Goal: Complete application form: Complete application form

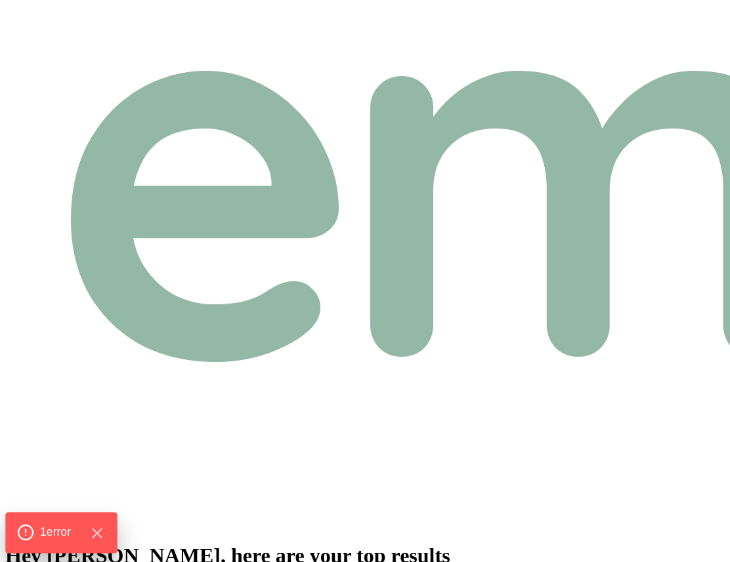
click at [69, 525] on span "1 error" at bounding box center [55, 532] width 31 height 17
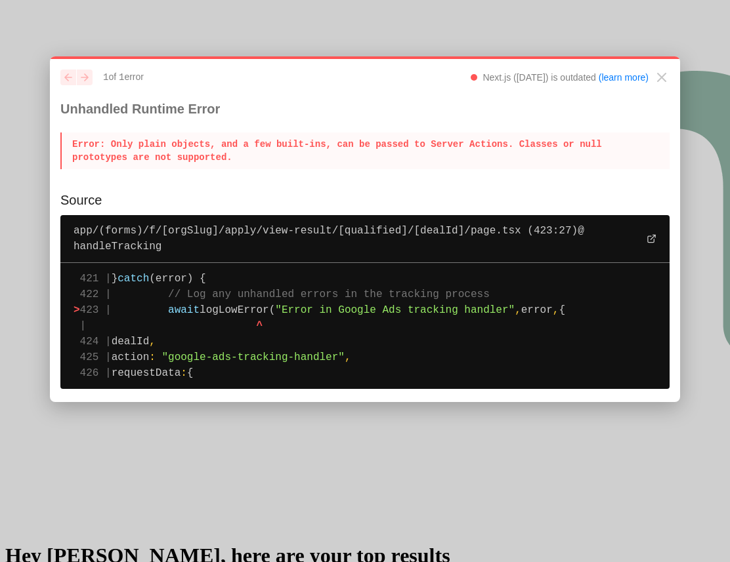
drag, startPoint x: 232, startPoint y: 158, endPoint x: 105, endPoint y: 146, distance: 127.9
click at [105, 146] on p "Error : Only plain objects, and a few built-ins, can be passed to Server Action…" at bounding box center [364, 151] width 609 height 37
drag, startPoint x: 64, startPoint y: 112, endPoint x: 286, endPoint y: 370, distance: 341.1
click at [286, 370] on div "previous next 1 of 1 error Next.js (14.2.31) is outdated (learn more) Unhandled…" at bounding box center [365, 229] width 630 height 347
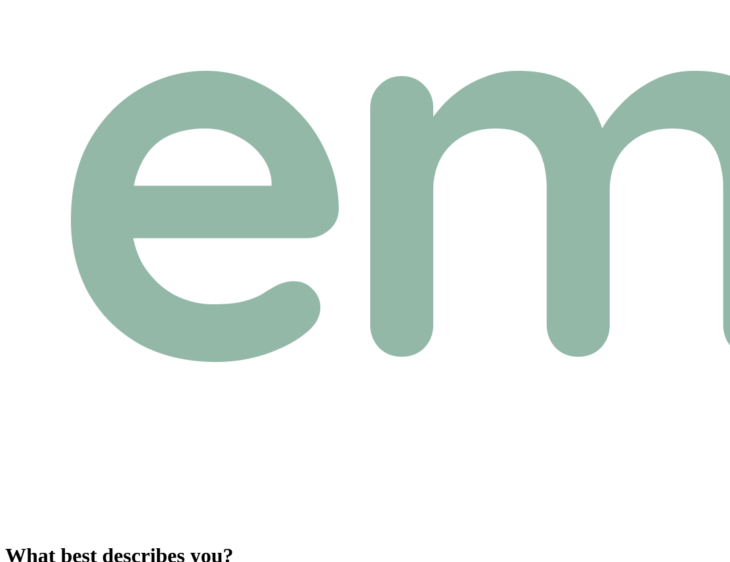
type input "$1"
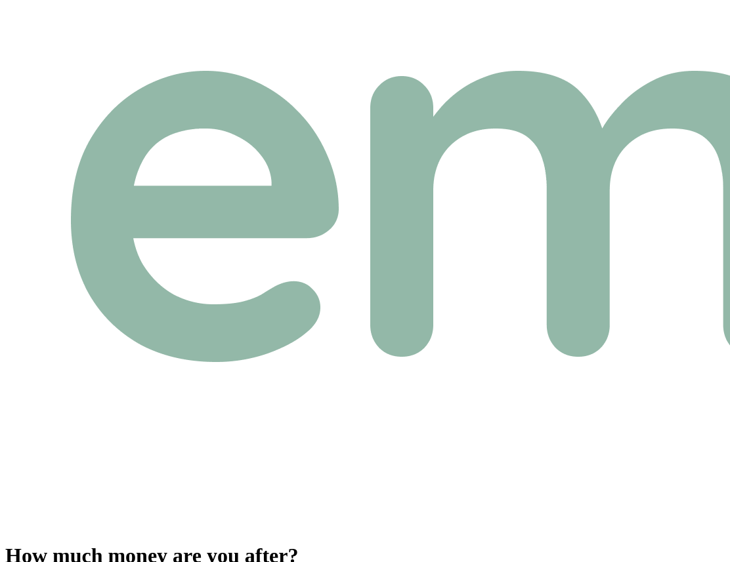
type input "$40,000"
type input "swww"
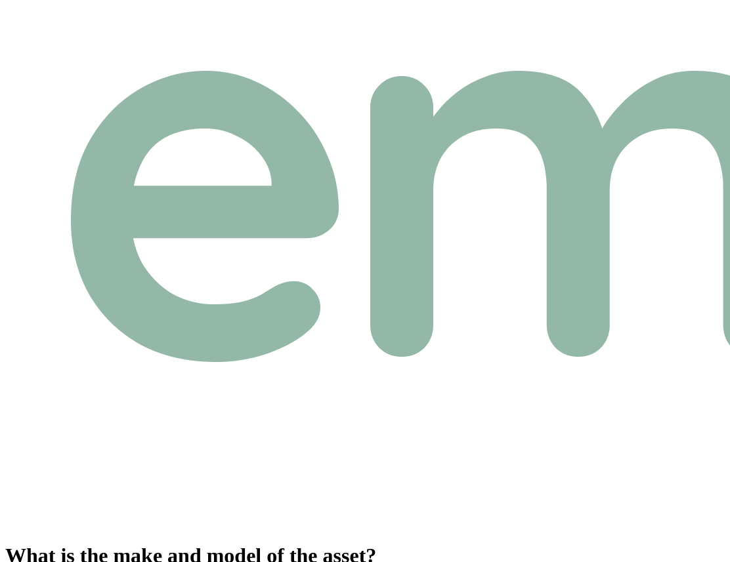
type input "wewe"
type input "2025"
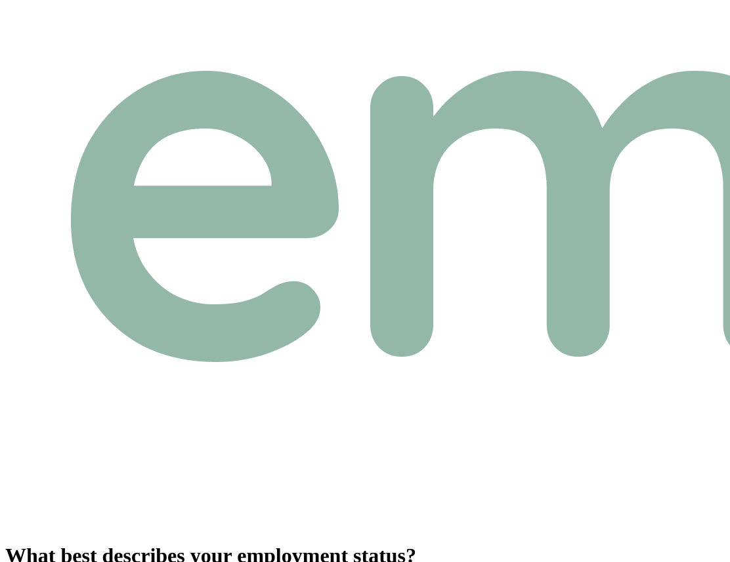
click at [326, 190] on html "How long have you been in this role? Please select the option that best describ…" at bounding box center [365, 322] width 730 height 645
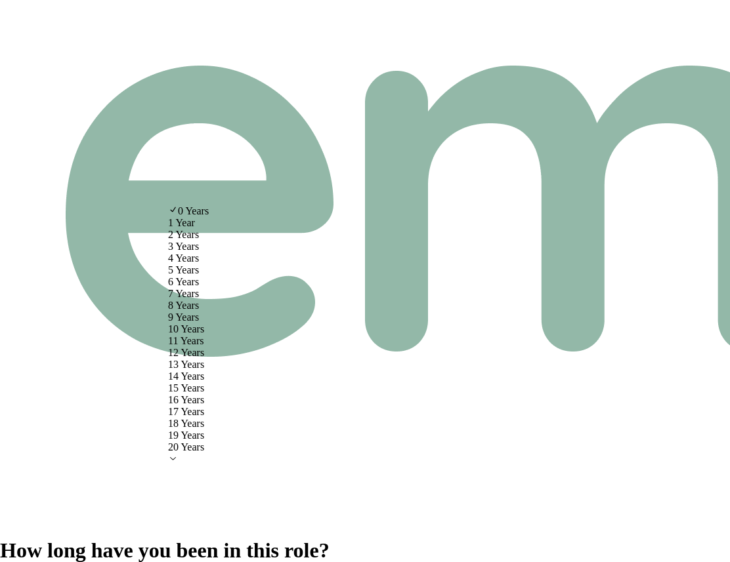
select select "3"
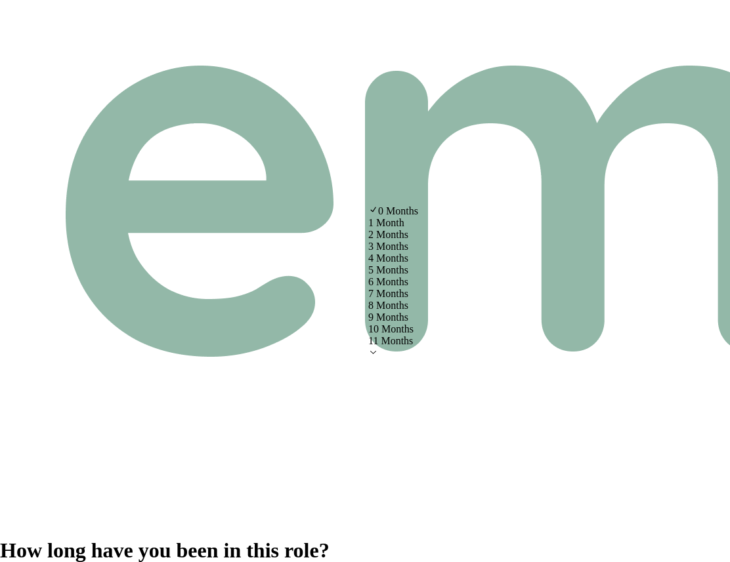
click at [437, 187] on html "How long have you been in this role? Please select the option that best describ…" at bounding box center [365, 320] width 730 height 640
select select "3"
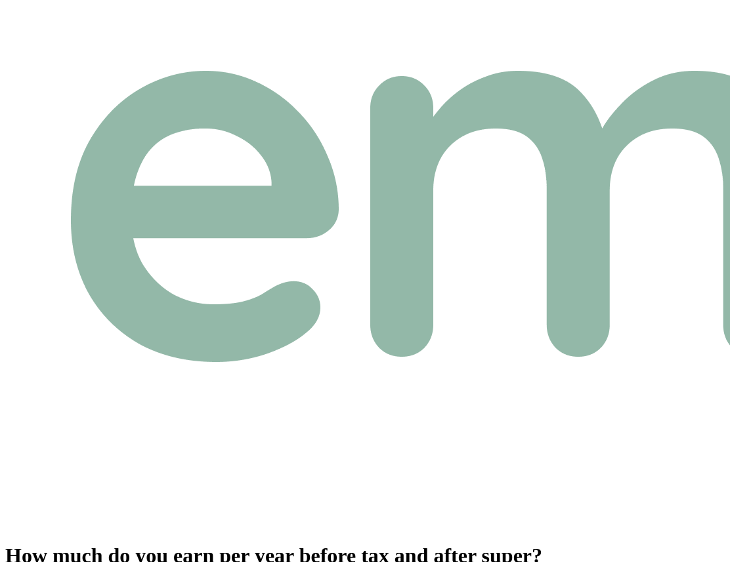
type input "$120,000"
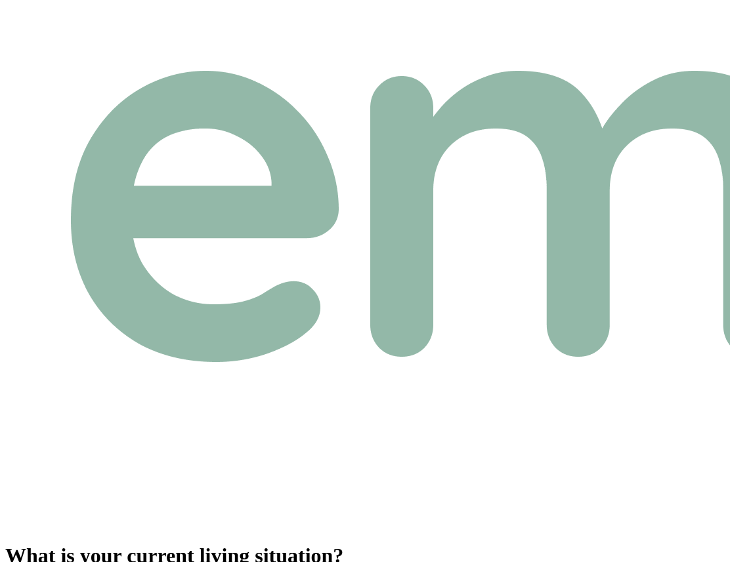
click at [303, 183] on html "How long have you lived at your current address? 0 Years 0 Years 1 Year 2 Years…" at bounding box center [365, 311] width 730 height 623
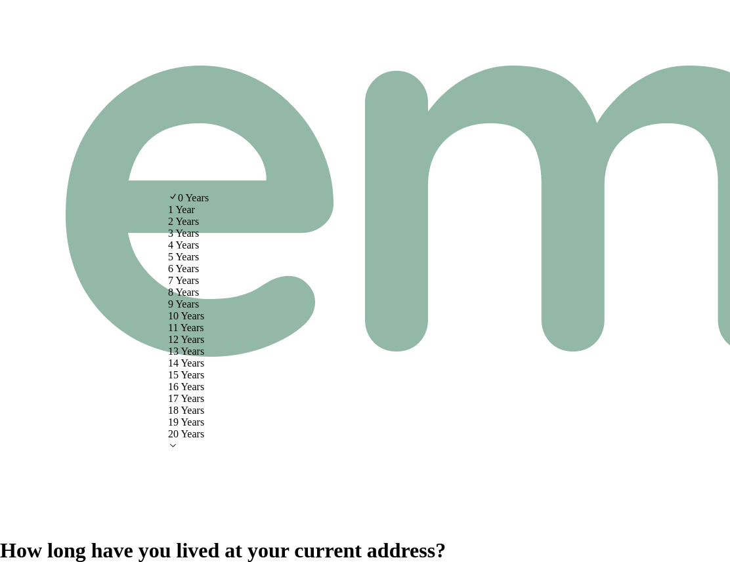
select select "4"
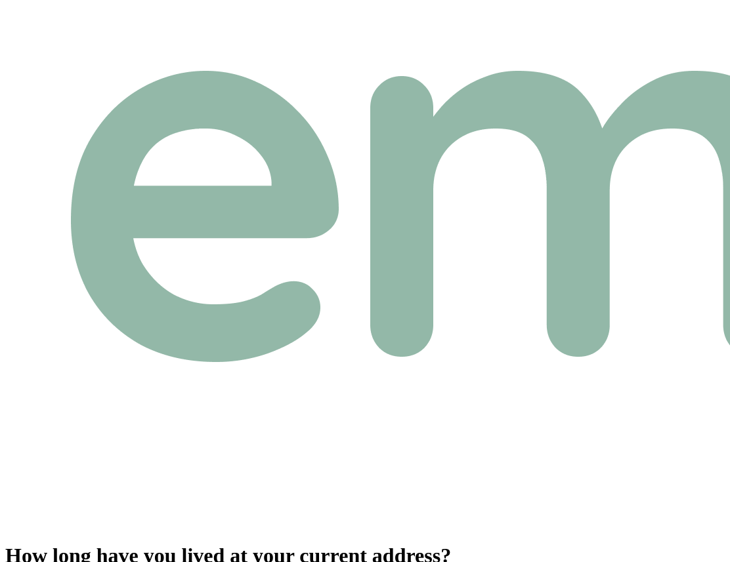
click at [432, 169] on html "How long have you lived at your current address? 4 Years 0 Years 1 Year 2 Years…" at bounding box center [365, 311] width 730 height 623
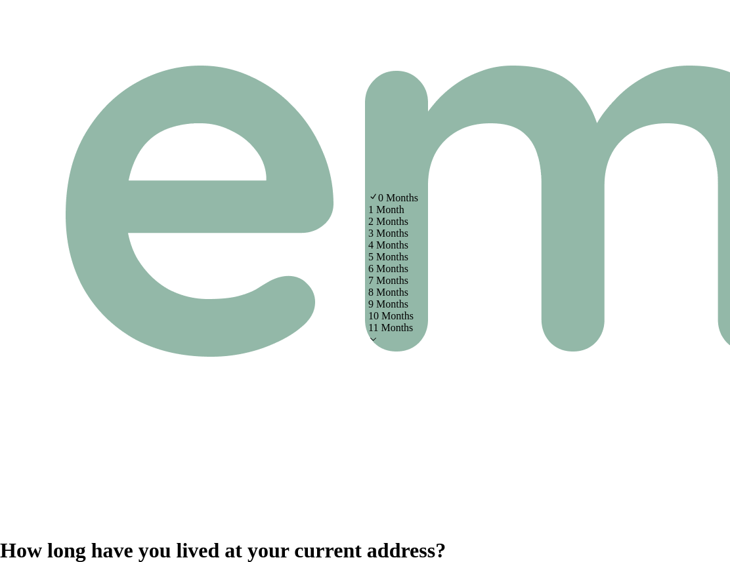
select select "2"
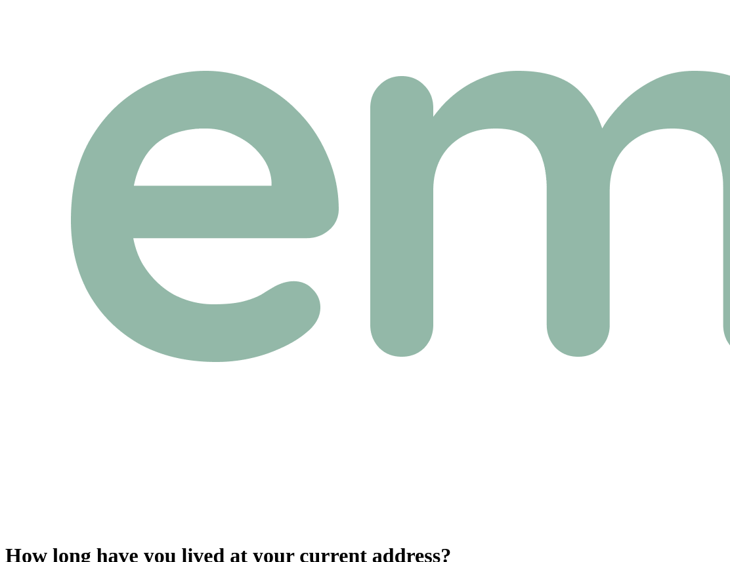
type input "2025"
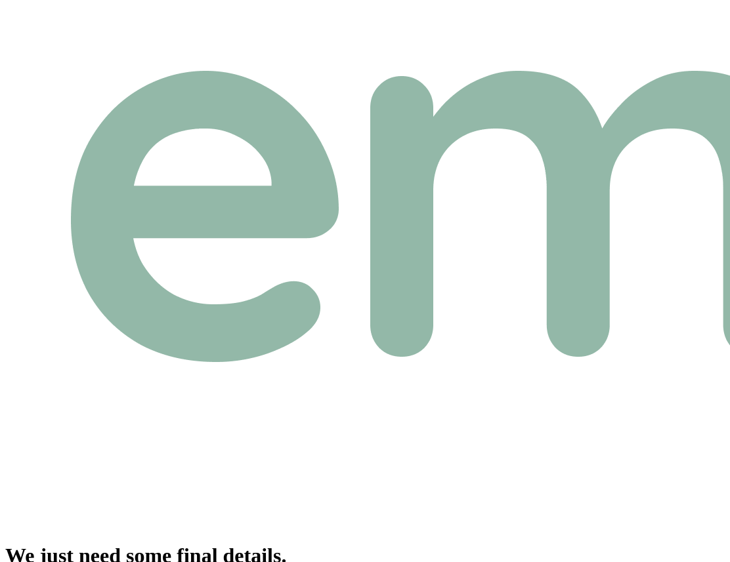
type input "Matt"
type input "Test"
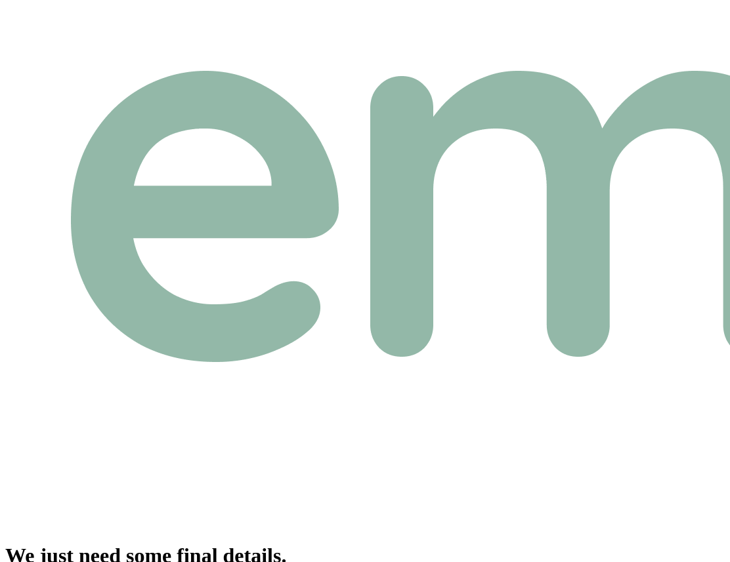
type input "7849 393 092"
type input "test_1+438903879053480@emumoney.com.au"
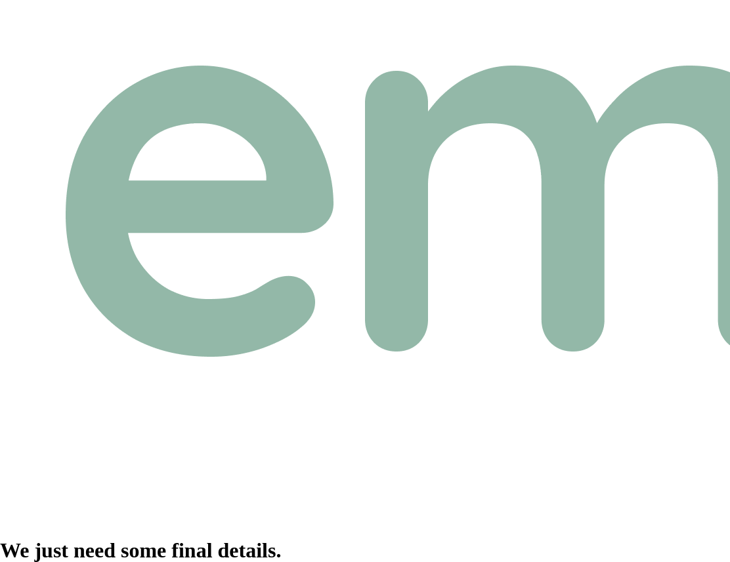
paste input "5"
type input "5"
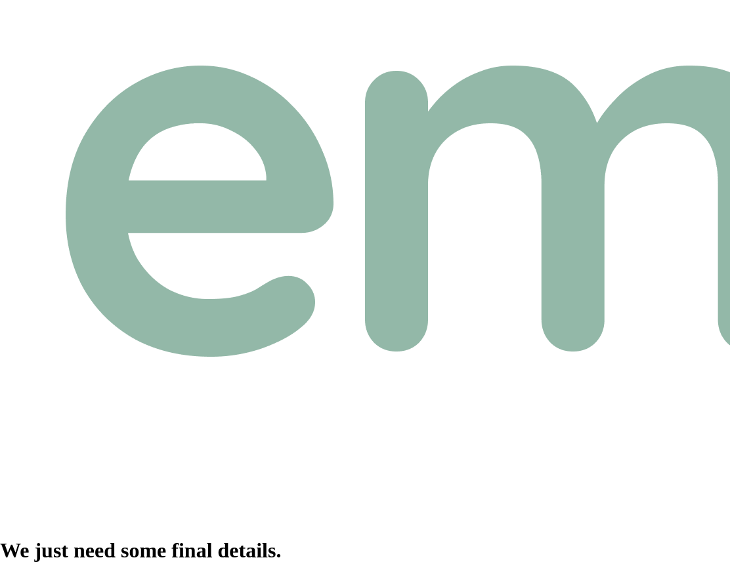
type input "3"
type input "5"
